Goal: Navigation & Orientation: Go to known website

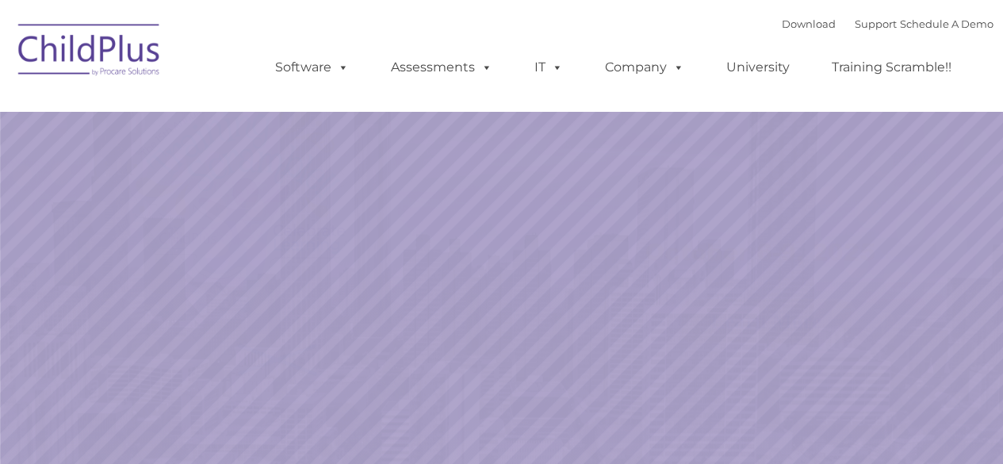
select select "MEDIUM"
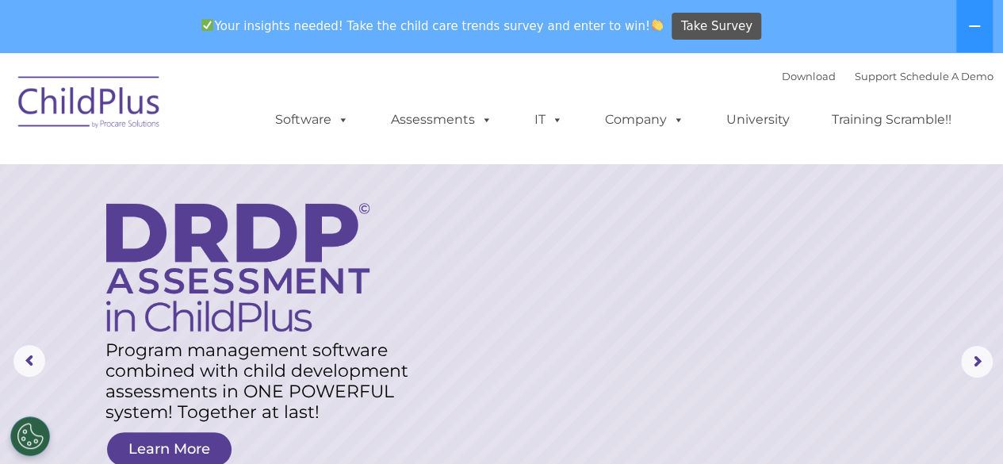
click at [86, 110] on img at bounding box center [89, 104] width 159 height 79
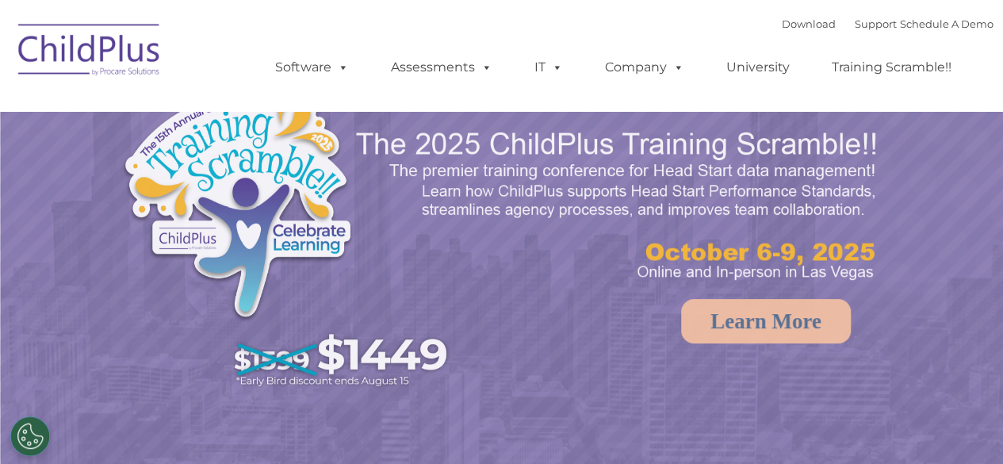
select select "MEDIUM"
